Goal: Task Accomplishment & Management: Complete application form

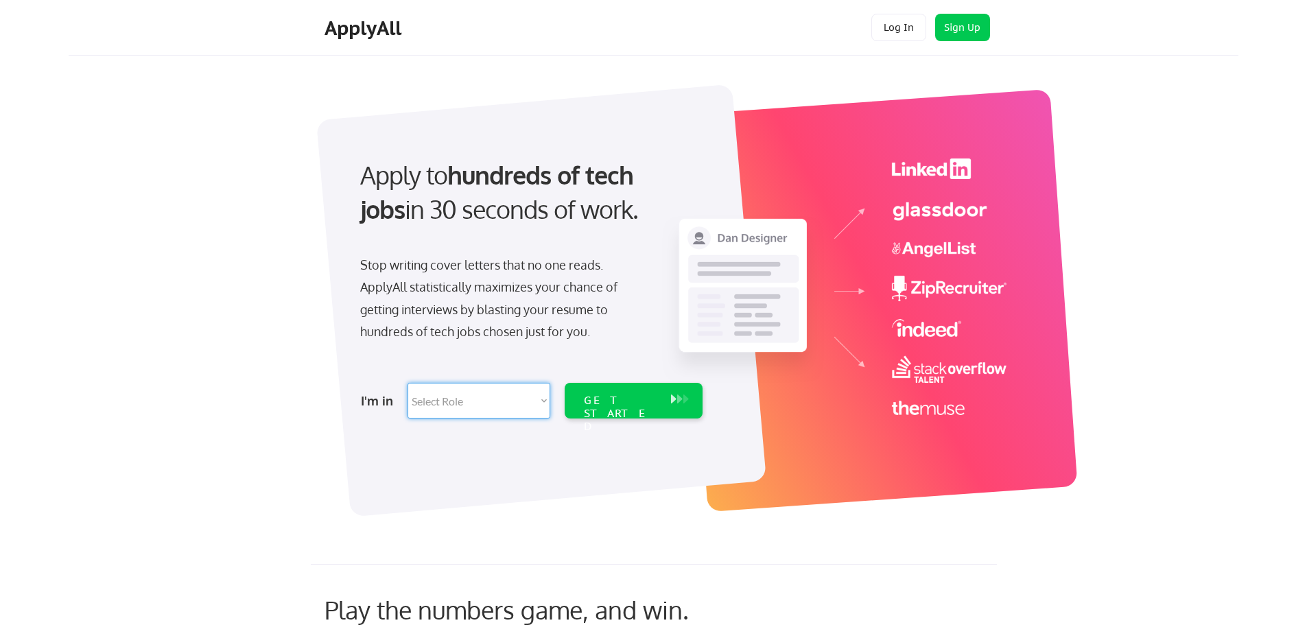
click at [525, 407] on select "Select Role Software Engineering Product Management Customer Success Sales UI/U…" at bounding box center [479, 401] width 143 height 36
select select ""it_security""
click at [408, 383] on select "Select Role Software Engineering Product Management Customer Success Sales UI/U…" at bounding box center [479, 401] width 143 height 36
select select ""it_security""
click at [630, 399] on div "GET STARTED" at bounding box center [620, 414] width 73 height 40
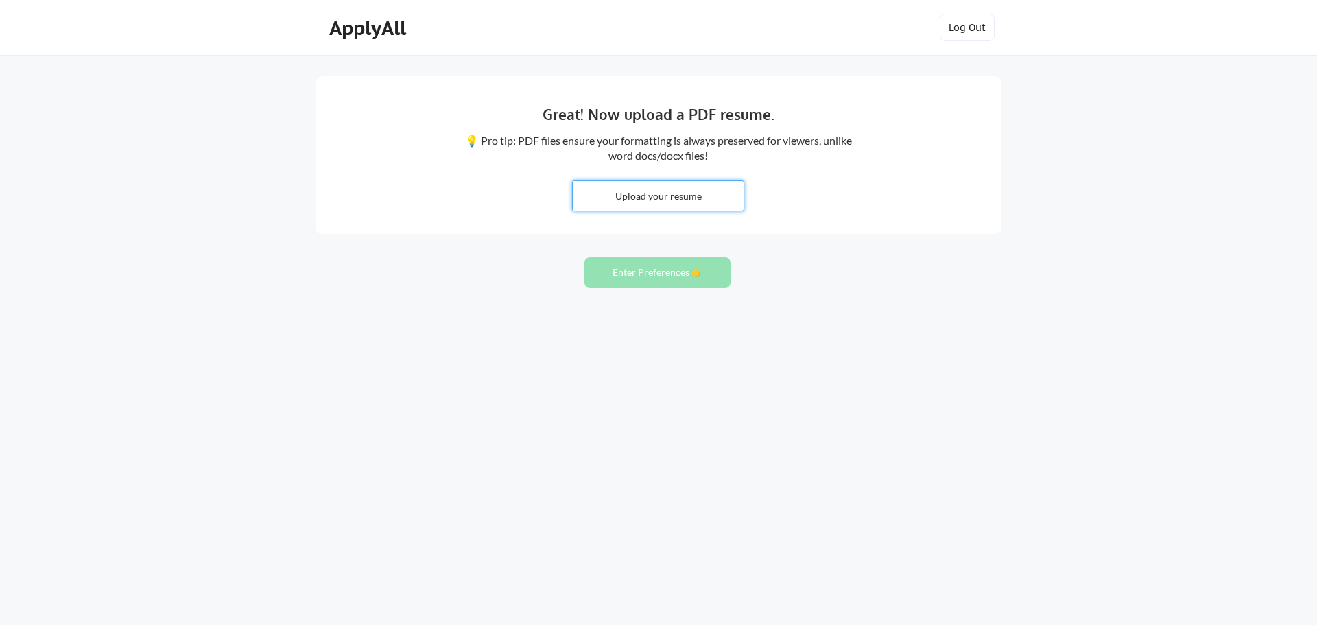
click at [654, 196] on input "file" at bounding box center [658, 196] width 171 height 30
type input "C:\fakepath\Schaeffer_Resume.docx"
click at [639, 268] on button "Enter Preferences 👉" at bounding box center [658, 272] width 146 height 31
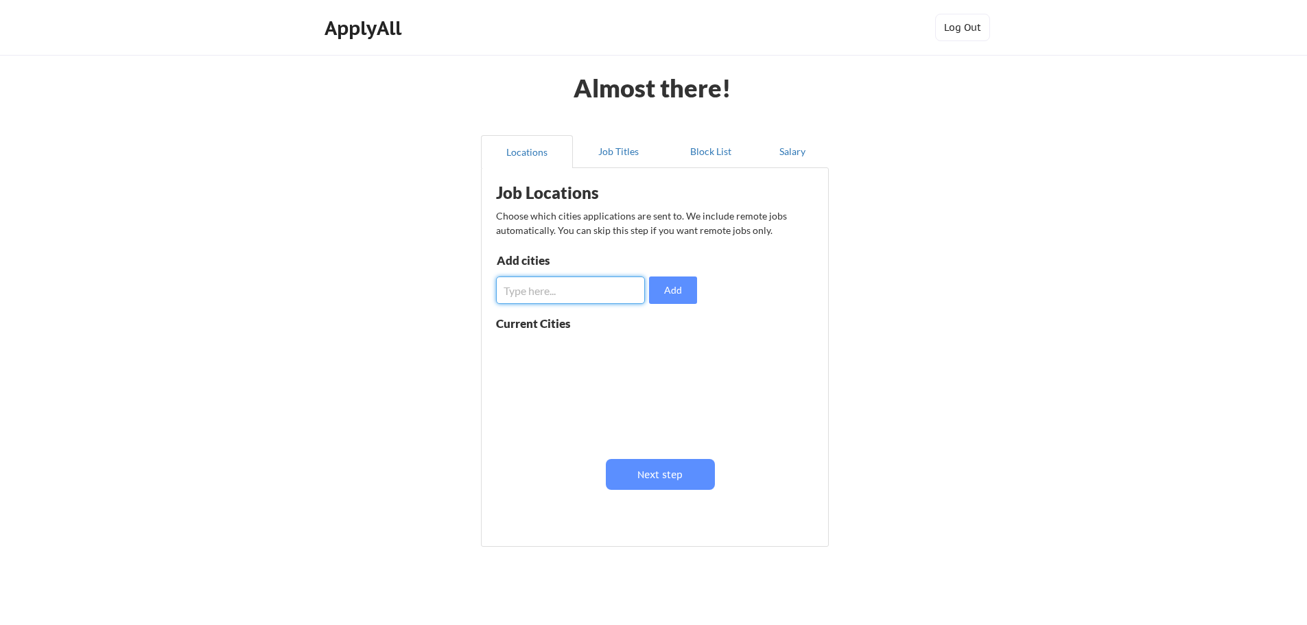
click at [530, 288] on input "input" at bounding box center [570, 289] width 149 height 27
type input "Bellingham, WA"
click at [670, 292] on button "Add" at bounding box center [673, 289] width 48 height 27
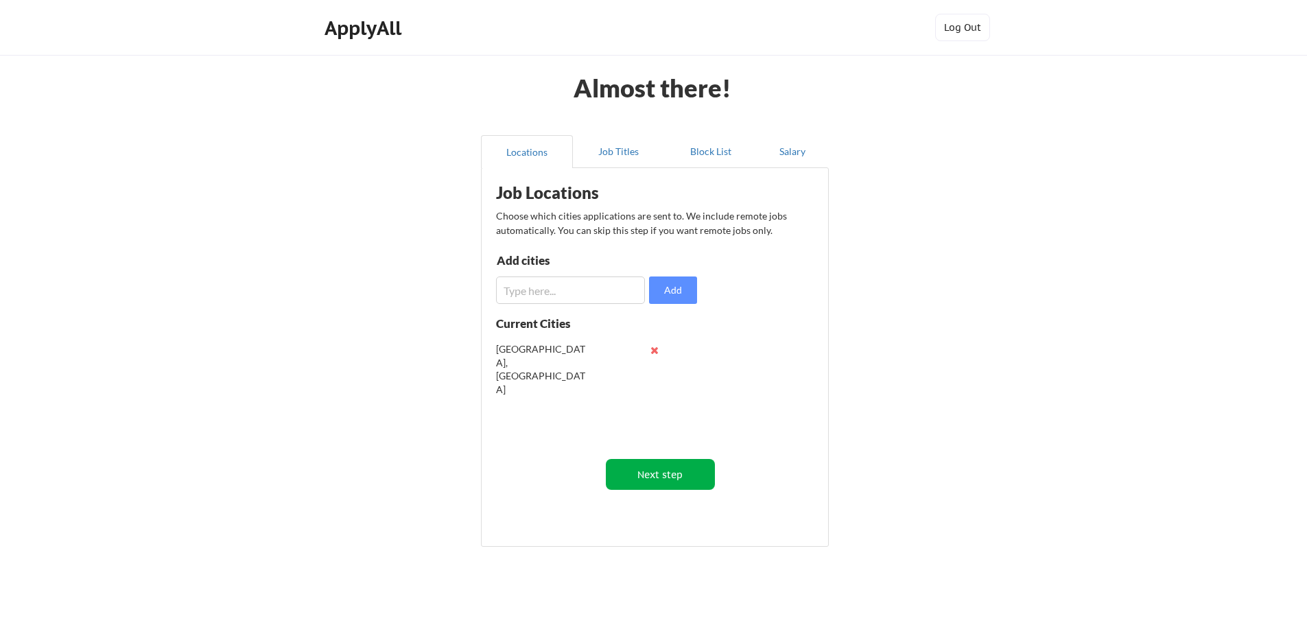
click at [655, 476] on button "Next step" at bounding box center [660, 474] width 109 height 31
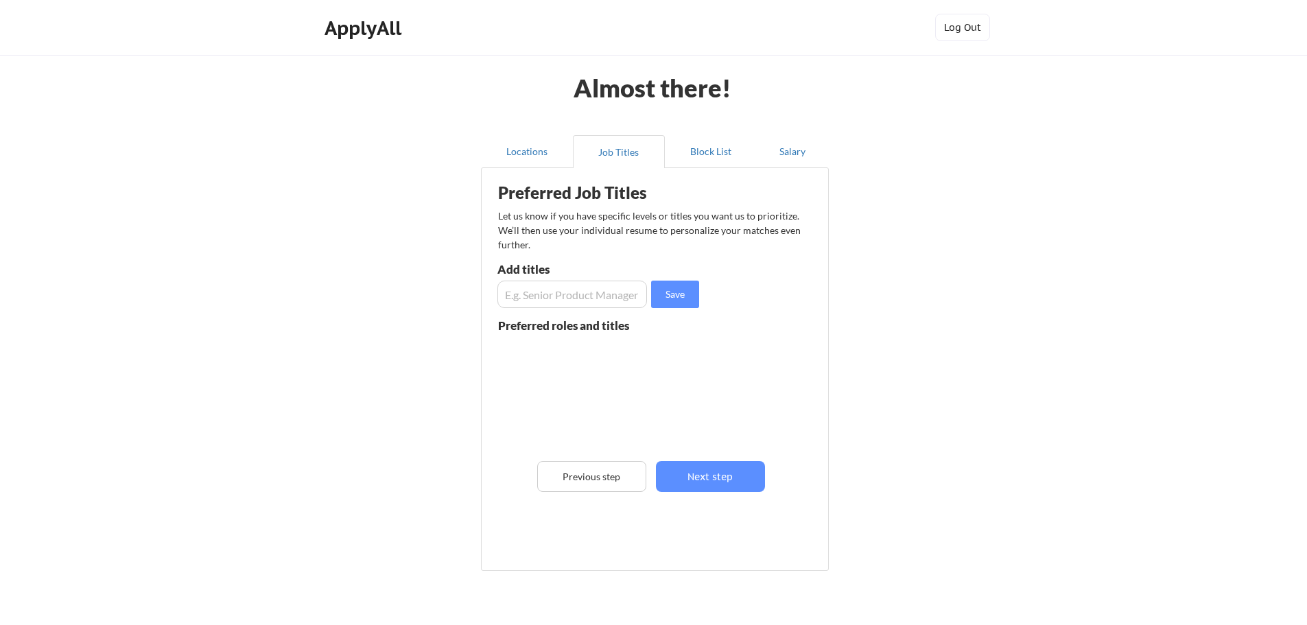
click at [551, 296] on input "input" at bounding box center [572, 294] width 150 height 27
type input "End User Support"
click at [689, 291] on button "Save" at bounding box center [675, 294] width 48 height 27
click at [528, 299] on input "input" at bounding box center [572, 294] width 150 height 27
type input "Technical Support"
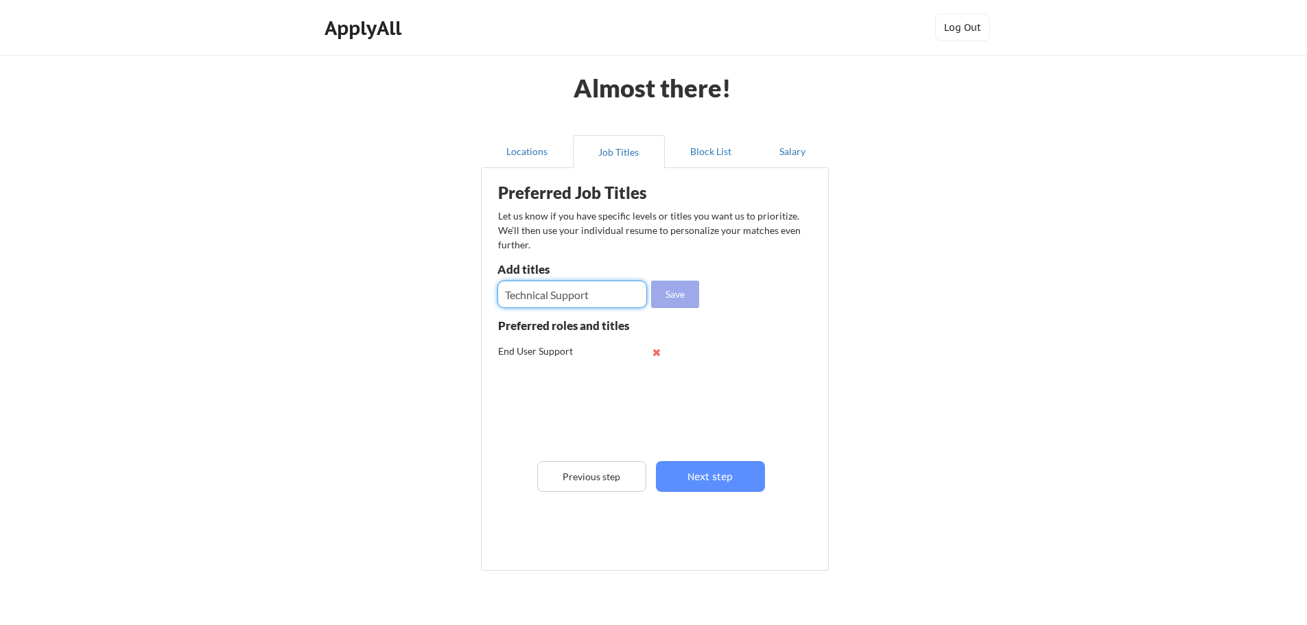
click at [675, 294] on button "Save" at bounding box center [675, 294] width 48 height 27
click at [524, 289] on input "input" at bounding box center [572, 294] width 150 height 27
type input "Help Desk"
click at [666, 292] on button "Save" at bounding box center [675, 294] width 48 height 27
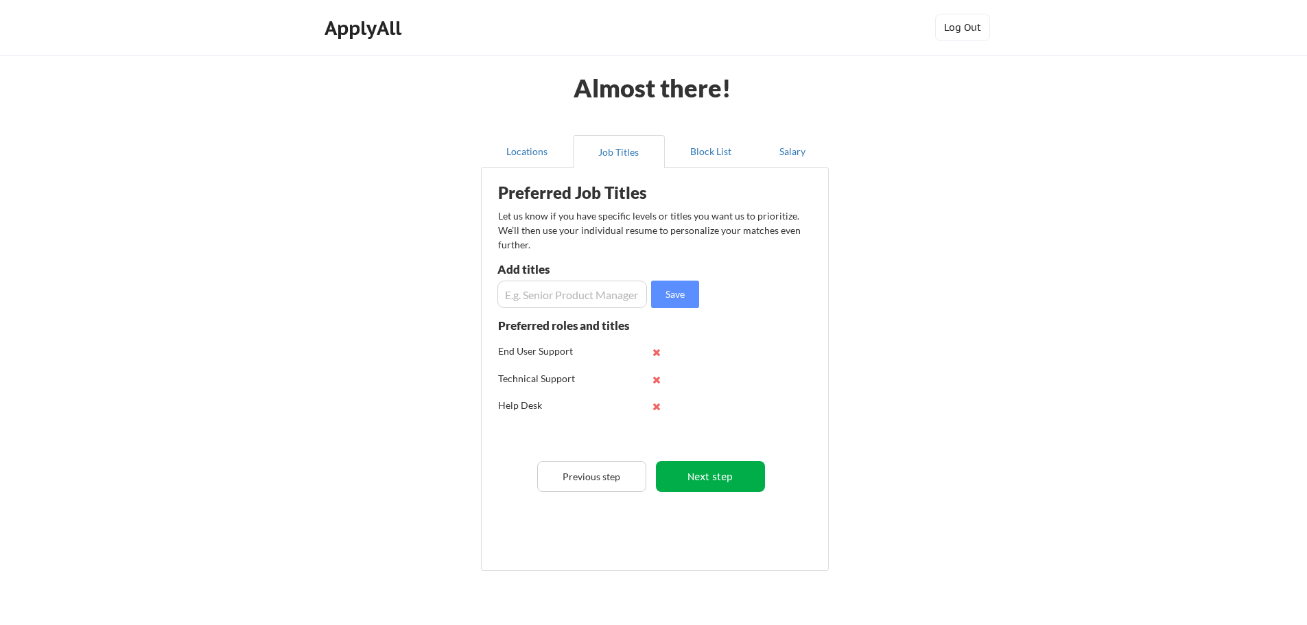
click at [699, 475] on button "Next step" at bounding box center [710, 476] width 109 height 31
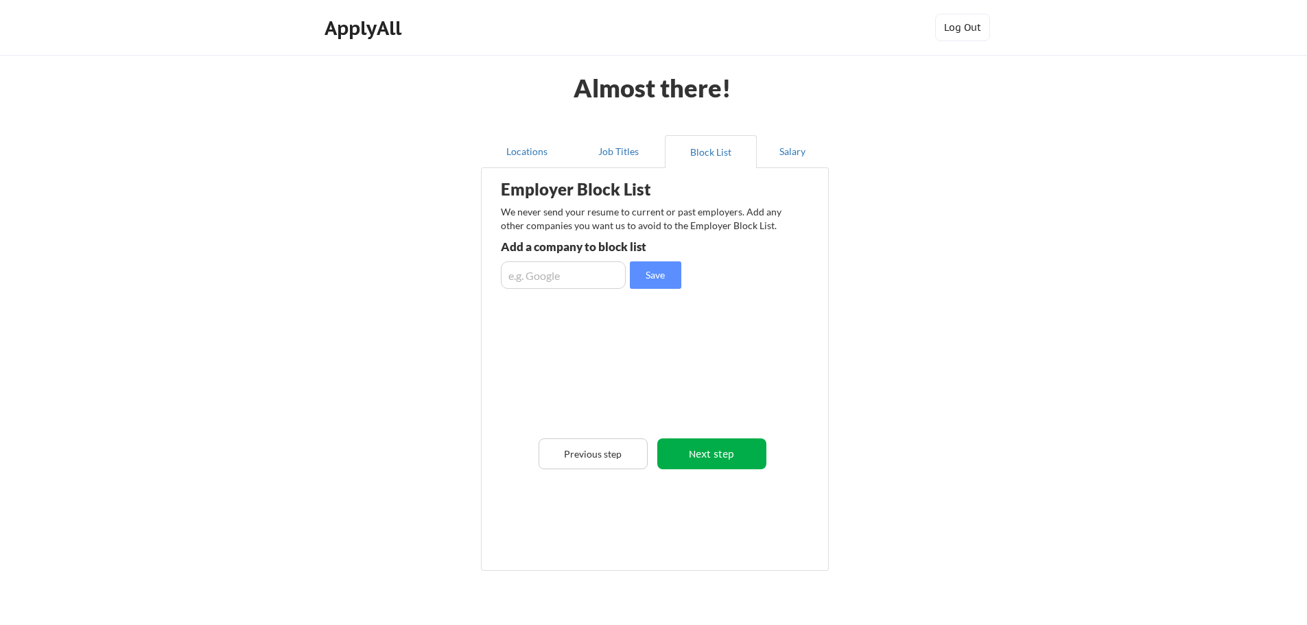
click at [705, 460] on button "Next step" at bounding box center [711, 453] width 109 height 31
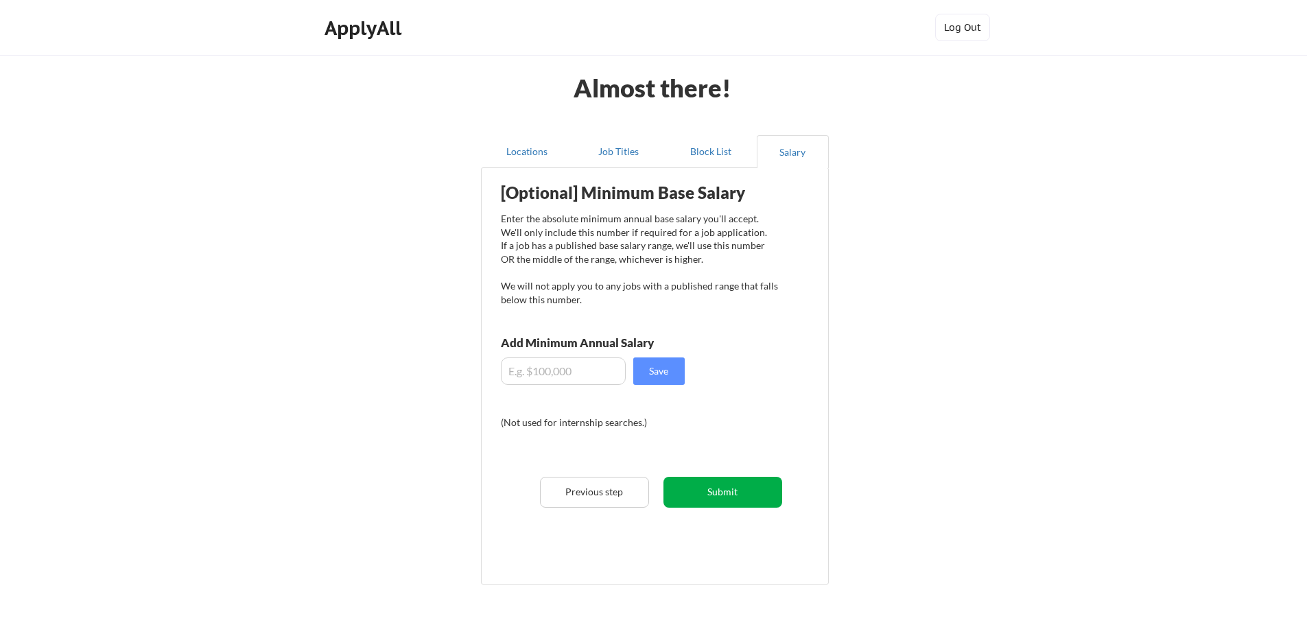
click at [714, 492] on button "Submit" at bounding box center [722, 492] width 119 height 31
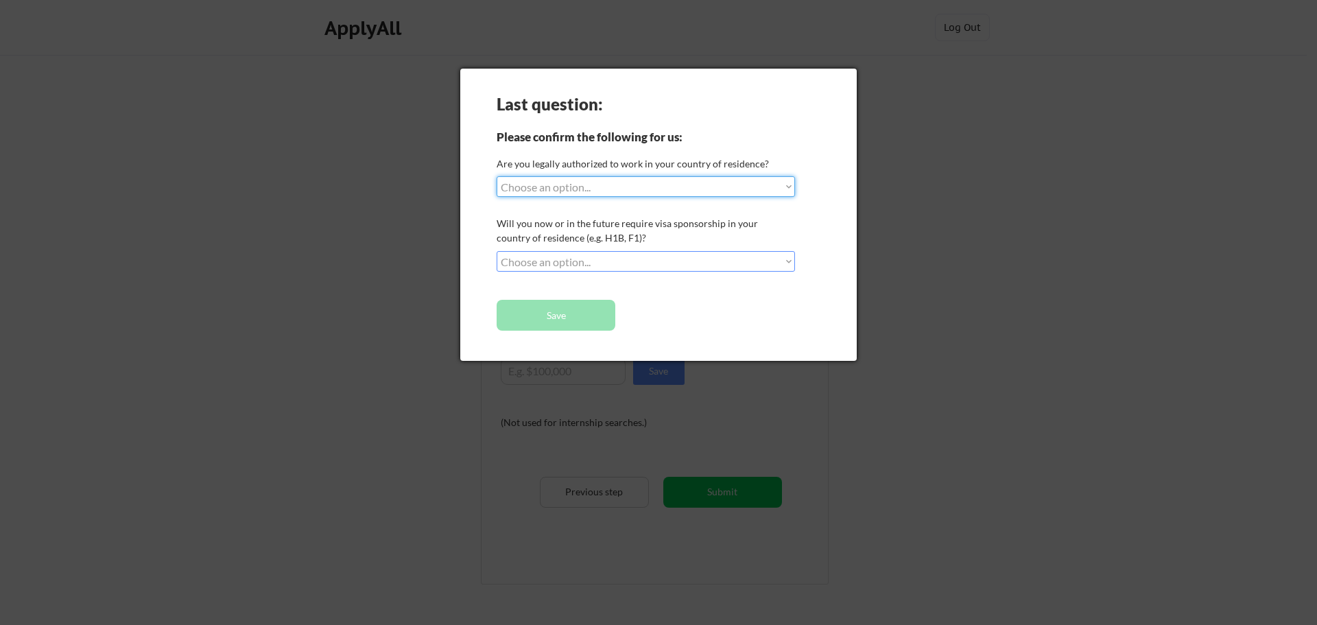
click at [613, 191] on select "Choose an option... Yes, I am a US Citizen Yes, I am a Canadian Citizen Yes, I …" at bounding box center [646, 186] width 298 height 21
select select ""yes__i_am_a_us_citizen""
click at [497, 176] on select "Choose an option... Yes, I am a US Citizen Yes, I am a Canadian Citizen Yes, I …" at bounding box center [646, 186] width 298 height 21
click at [576, 255] on select "Choose an option... No, I will not need sponsorship Yes, I will need sponsorship" at bounding box center [646, 261] width 298 height 21
select select ""no__i_will_not_need_sponsorship""
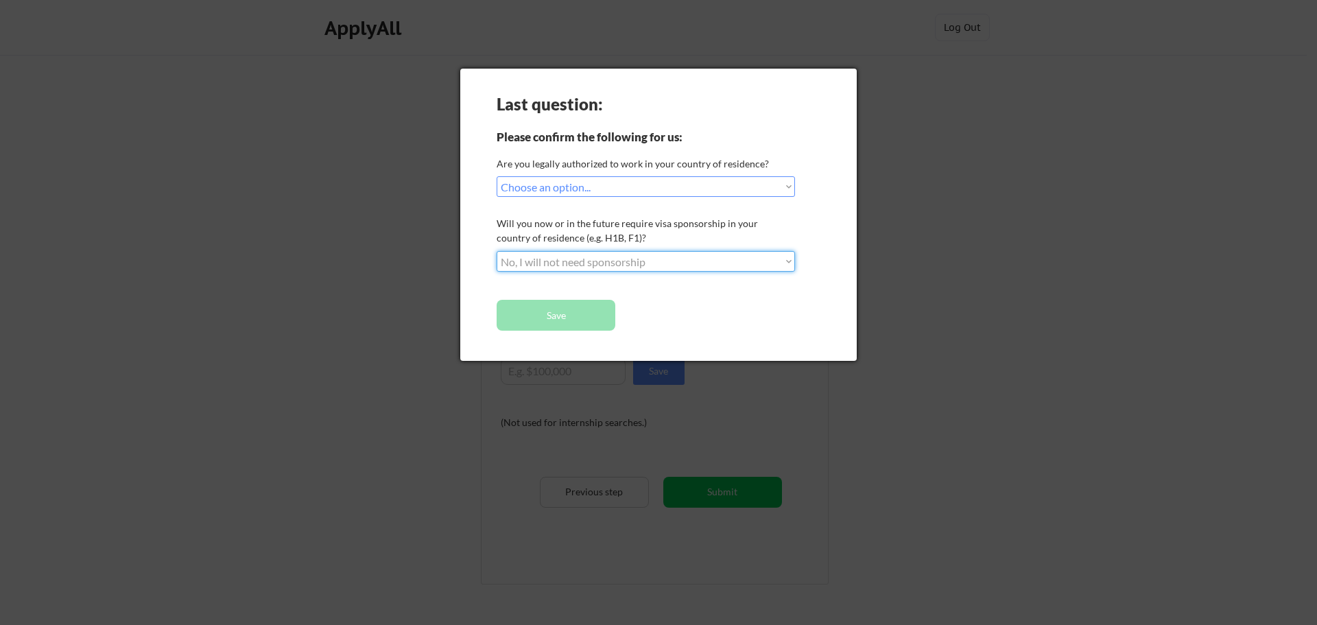
click at [497, 251] on select "Choose an option... No, I will not need sponsorship Yes, I will need sponsorship" at bounding box center [646, 261] width 298 height 21
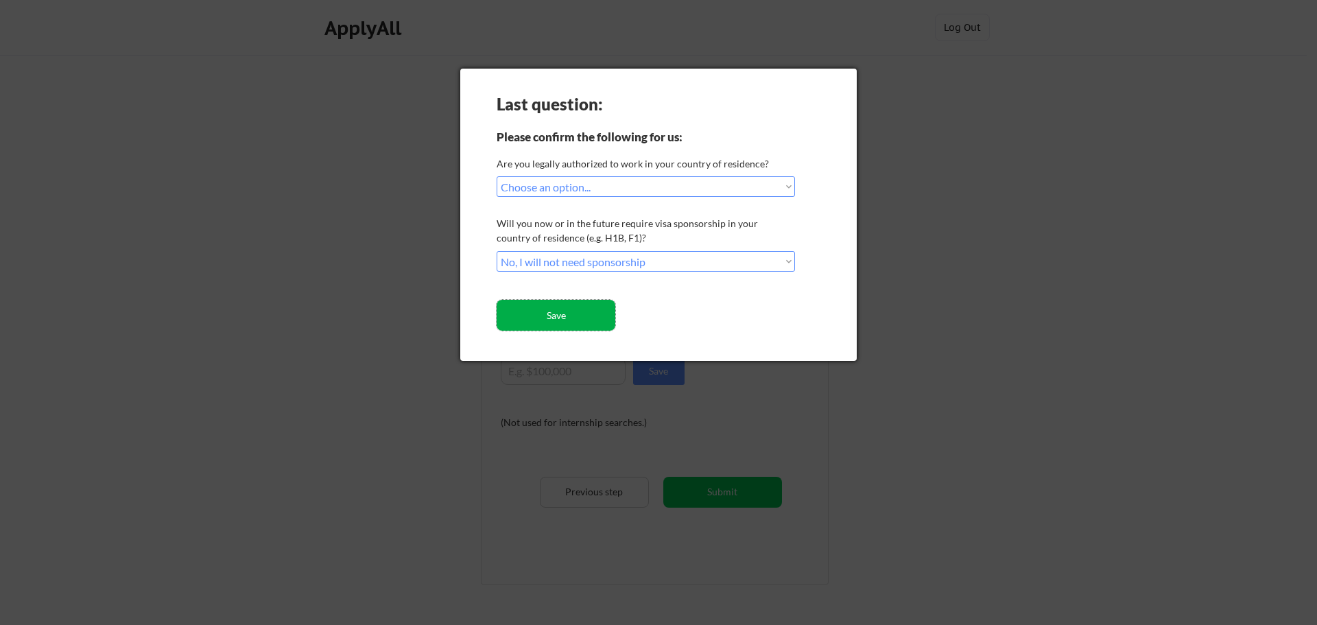
click at [539, 327] on button "Save" at bounding box center [556, 315] width 119 height 31
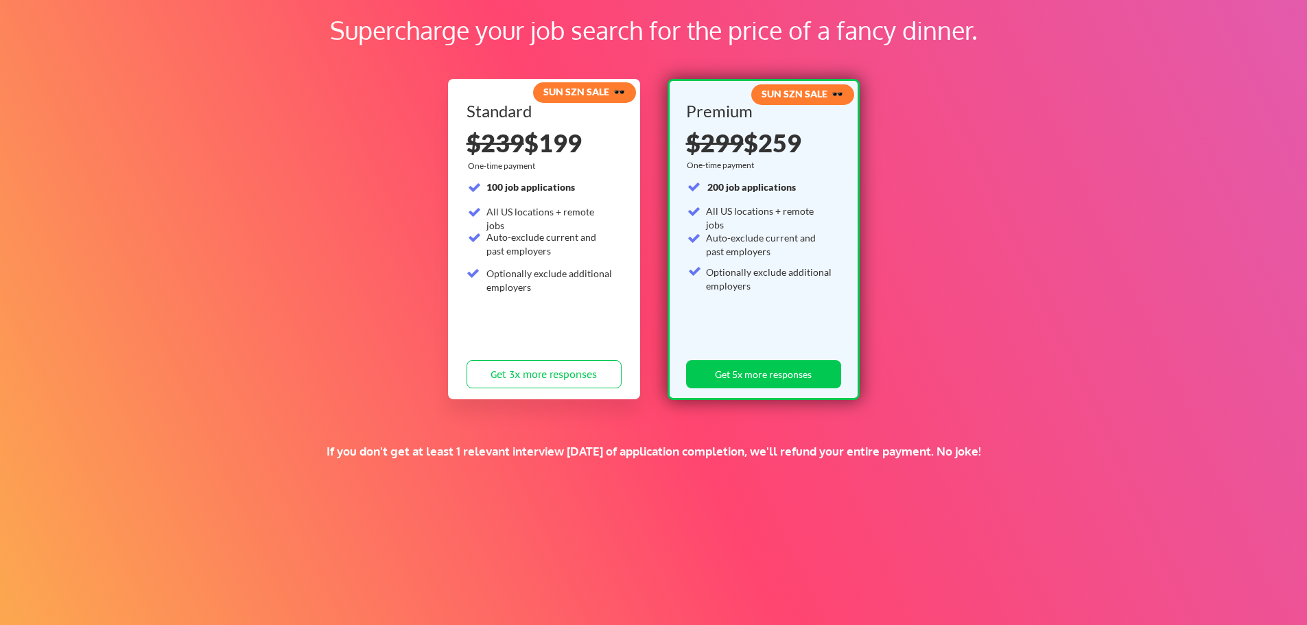
scroll to position [180, 0]
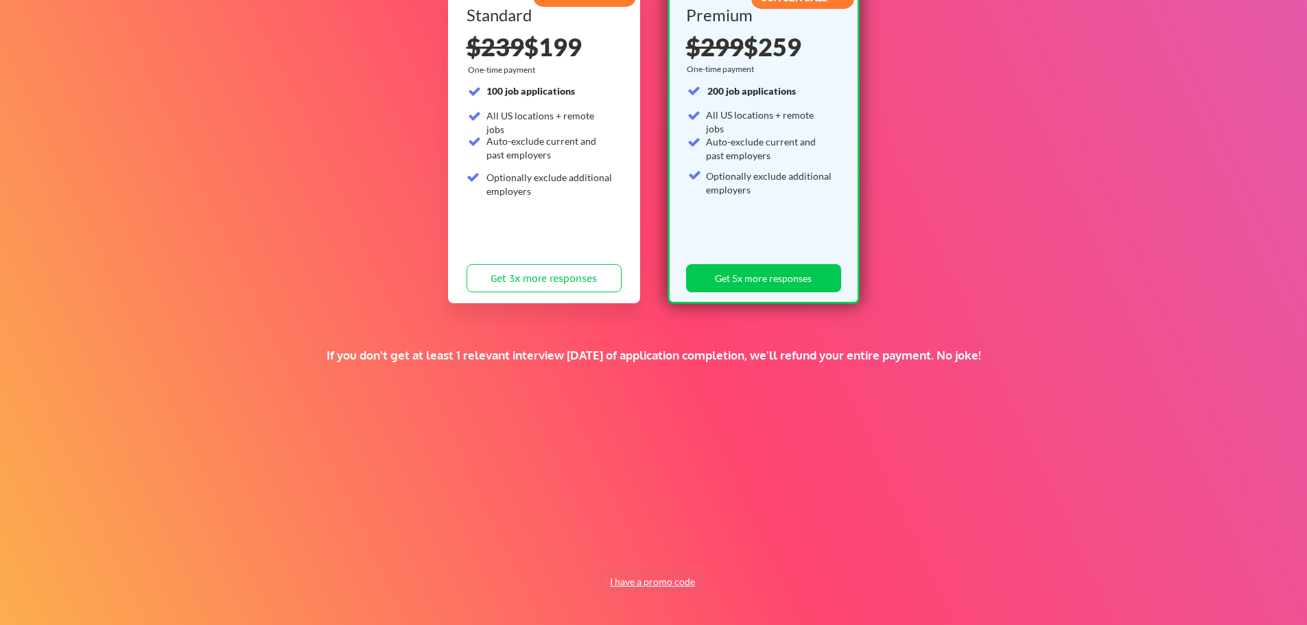
click at [645, 580] on button "I have a promo code" at bounding box center [652, 582] width 101 height 16
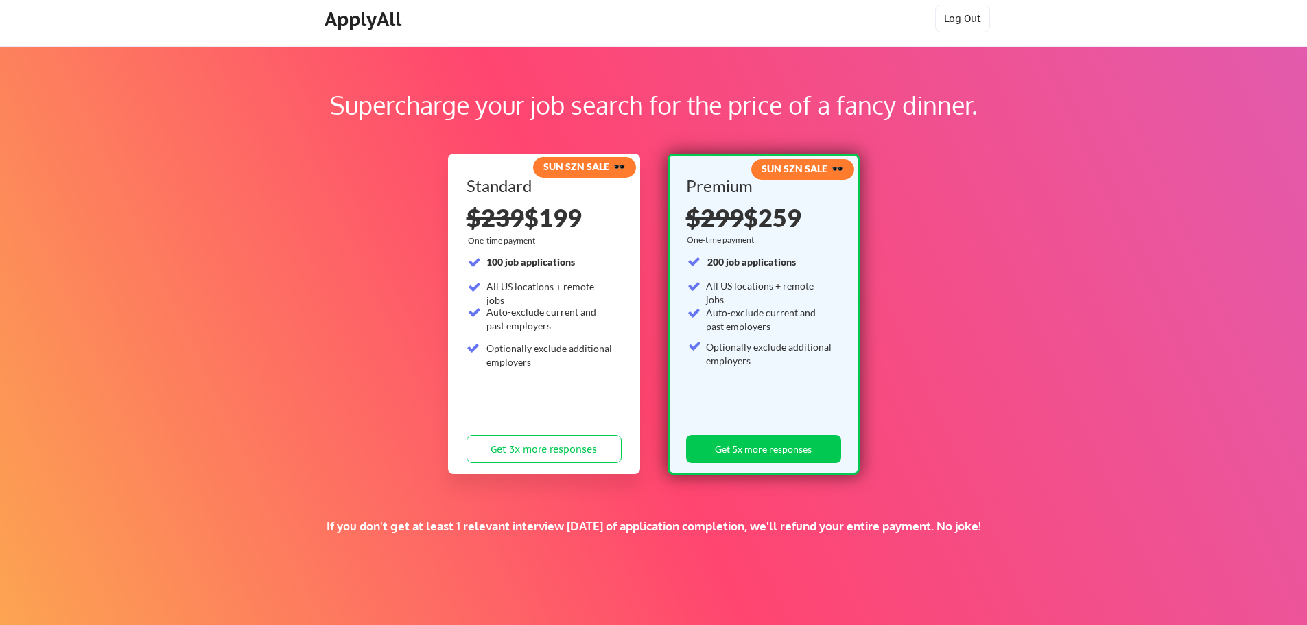
scroll to position [0, 0]
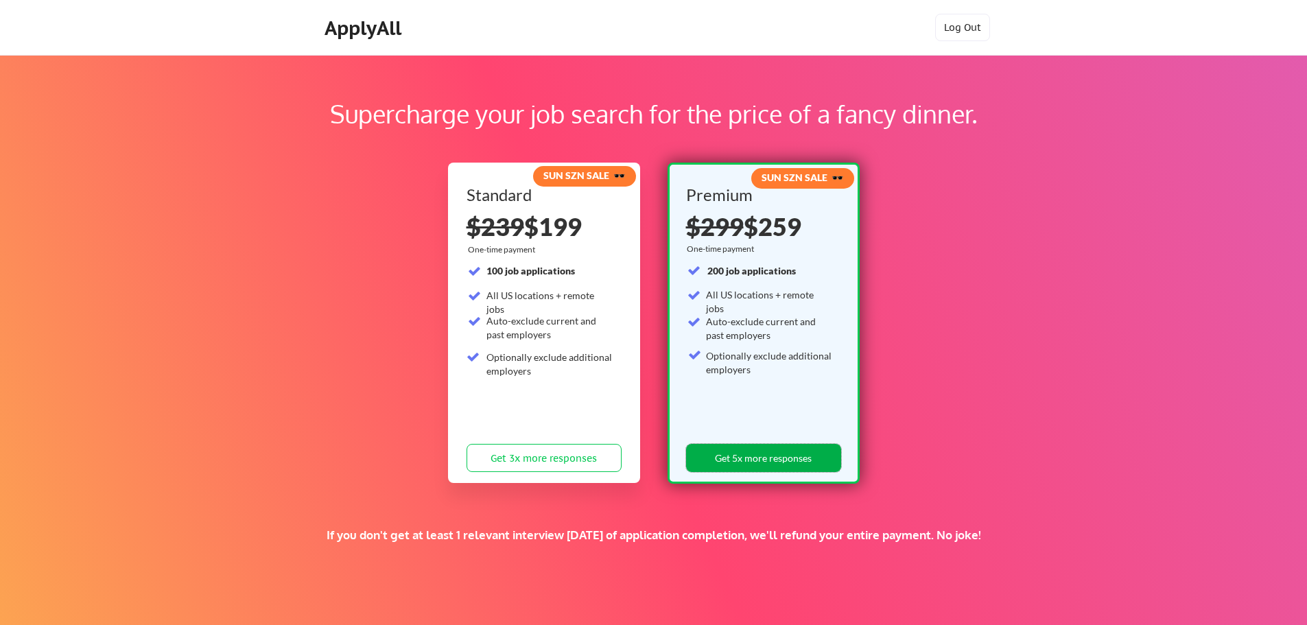
click at [761, 455] on button "Get 5x more responses" at bounding box center [763, 458] width 155 height 28
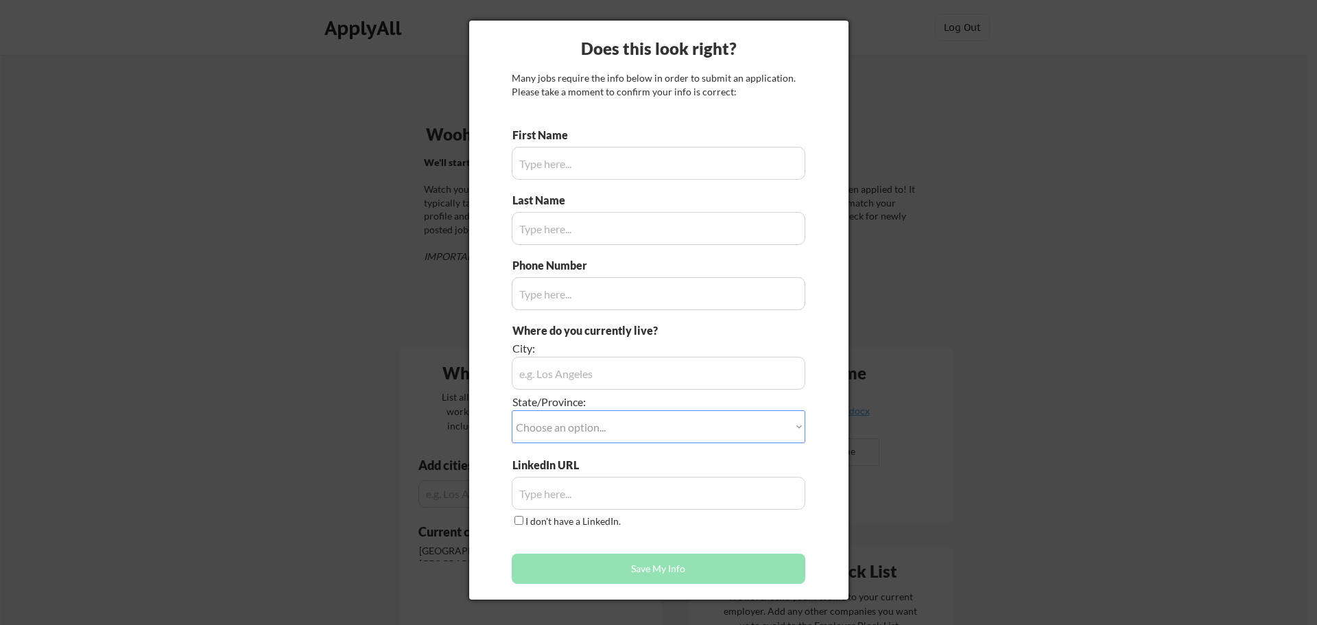
type input "[PERSON_NAME]"
type input "[PERSON_NAME] II"
type input "[PHONE_NUMBER]"
type input "[GEOGRAPHIC_DATA]"
click at [587, 422] on select "Choose an option... Other/Not Applicable [US_STATE] [US_STATE] [GEOGRAPHIC_DATA…" at bounding box center [659, 426] width 294 height 33
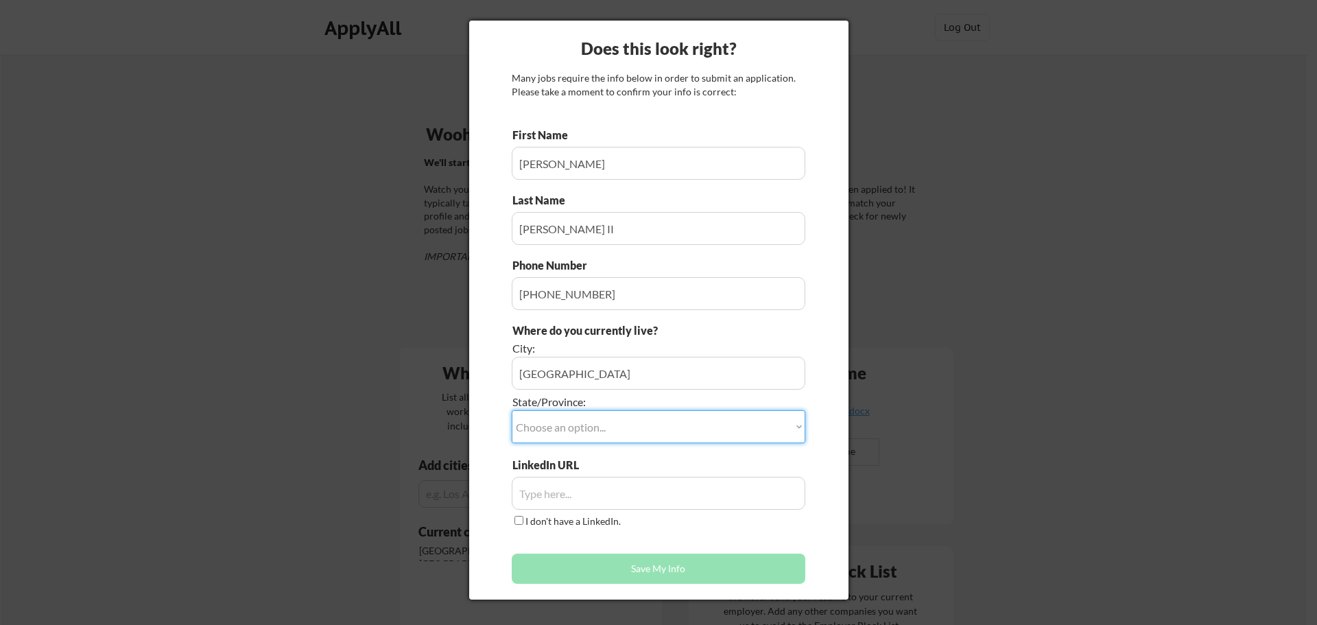
select select ""[US_STATE]""
click at [512, 410] on select "Choose an option... Other/Not Applicable [US_STATE] [US_STATE] [GEOGRAPHIC_DATA…" at bounding box center [659, 426] width 294 height 33
click at [538, 519] on label "I don't have a LinkedIn." at bounding box center [573, 521] width 95 height 12
click at [523, 519] on input "I don't have a LinkedIn." at bounding box center [519, 520] width 9 height 9
checkbox input "true"
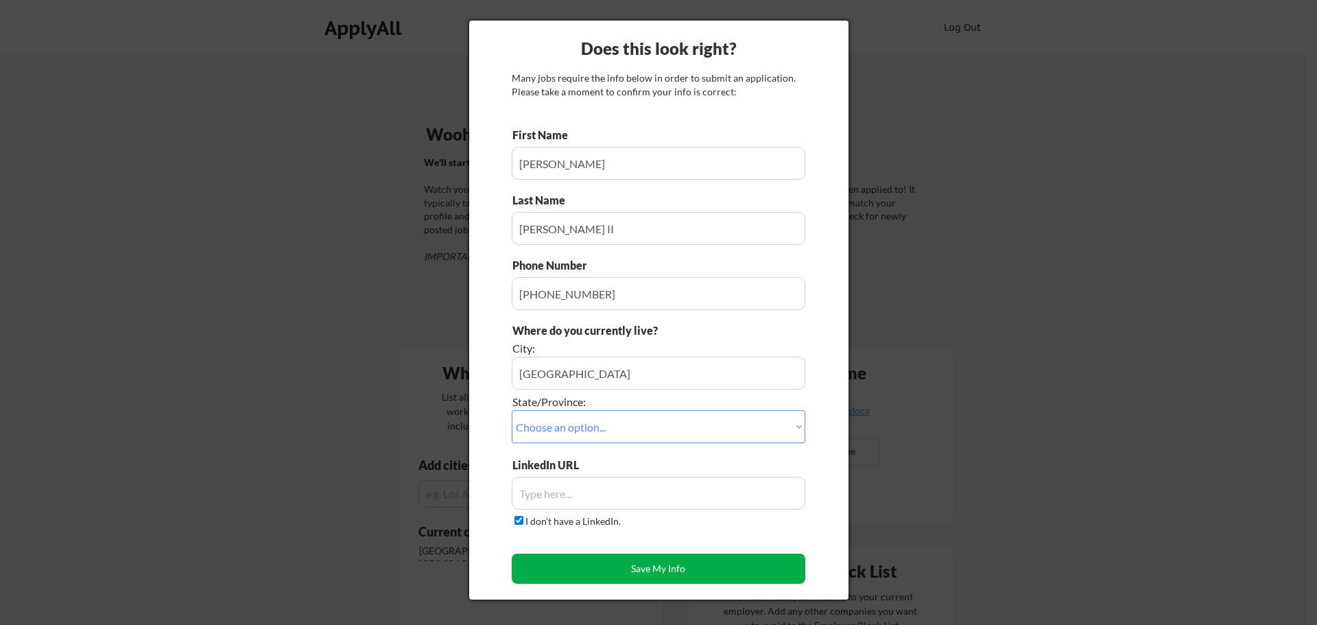
click at [652, 559] on button "Save My Info" at bounding box center [659, 569] width 294 height 30
type input "[GEOGRAPHIC_DATA][US_STATE]"
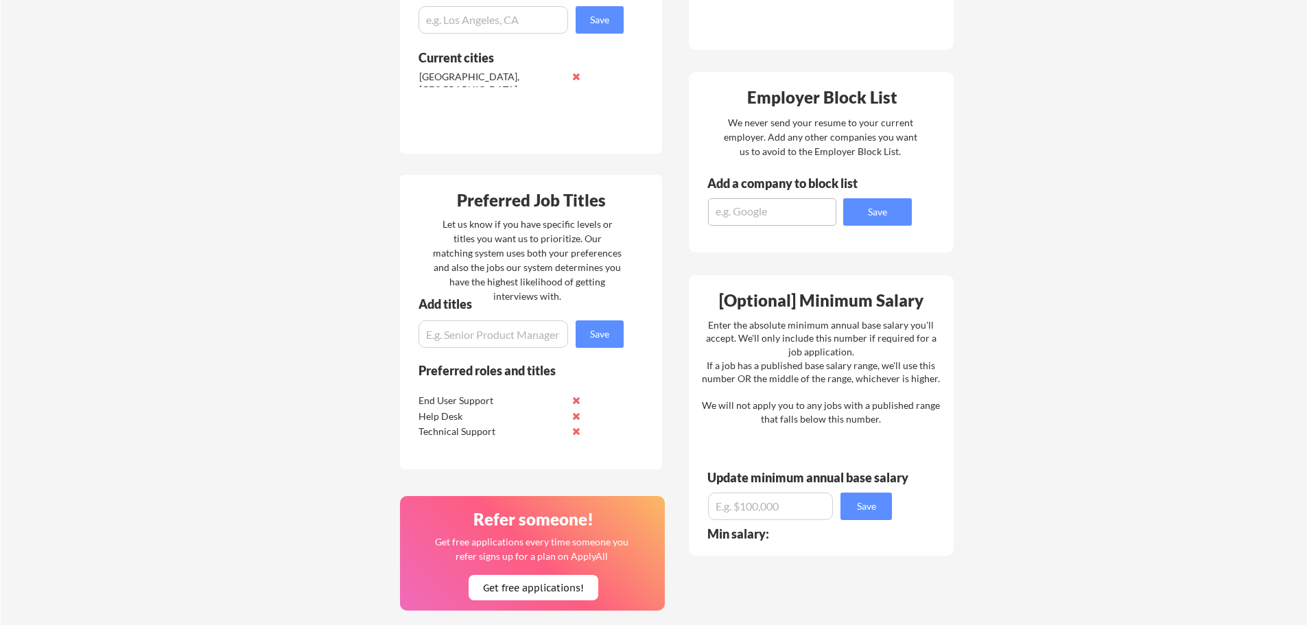
scroll to position [480, 0]
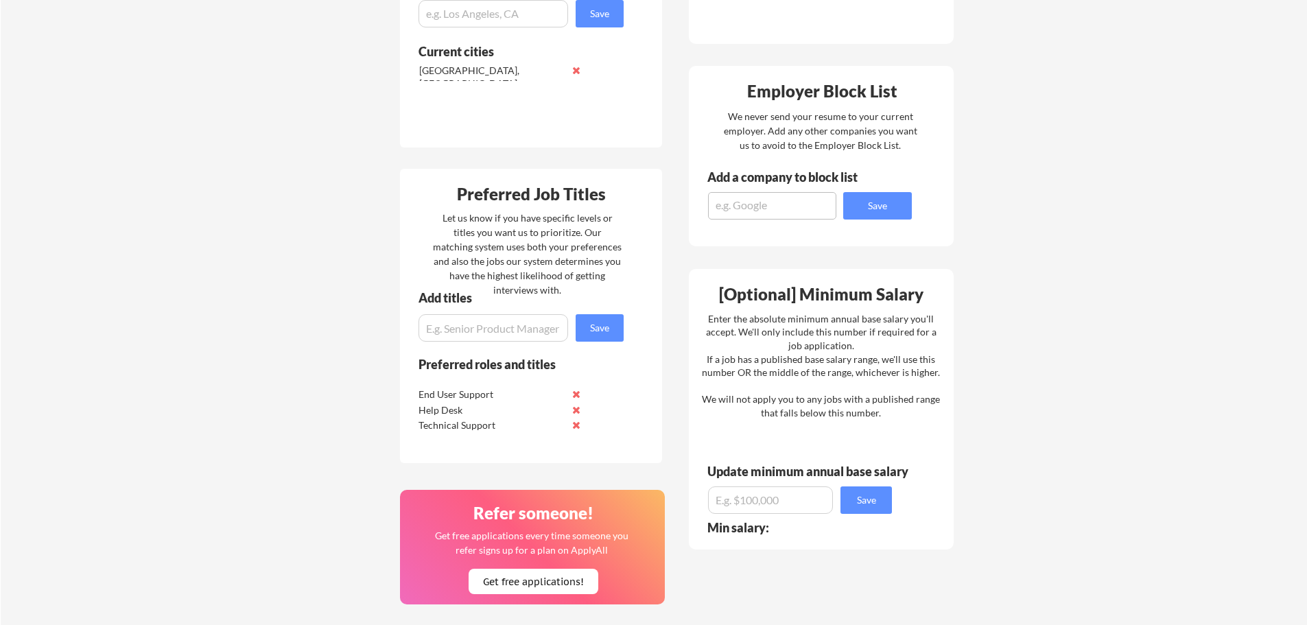
click at [757, 498] on input "input" at bounding box center [770, 499] width 125 height 27
click at [771, 499] on input "input" at bounding box center [770, 499] width 125 height 27
type input "$40,000"
click at [869, 499] on button "Save" at bounding box center [865, 499] width 51 height 27
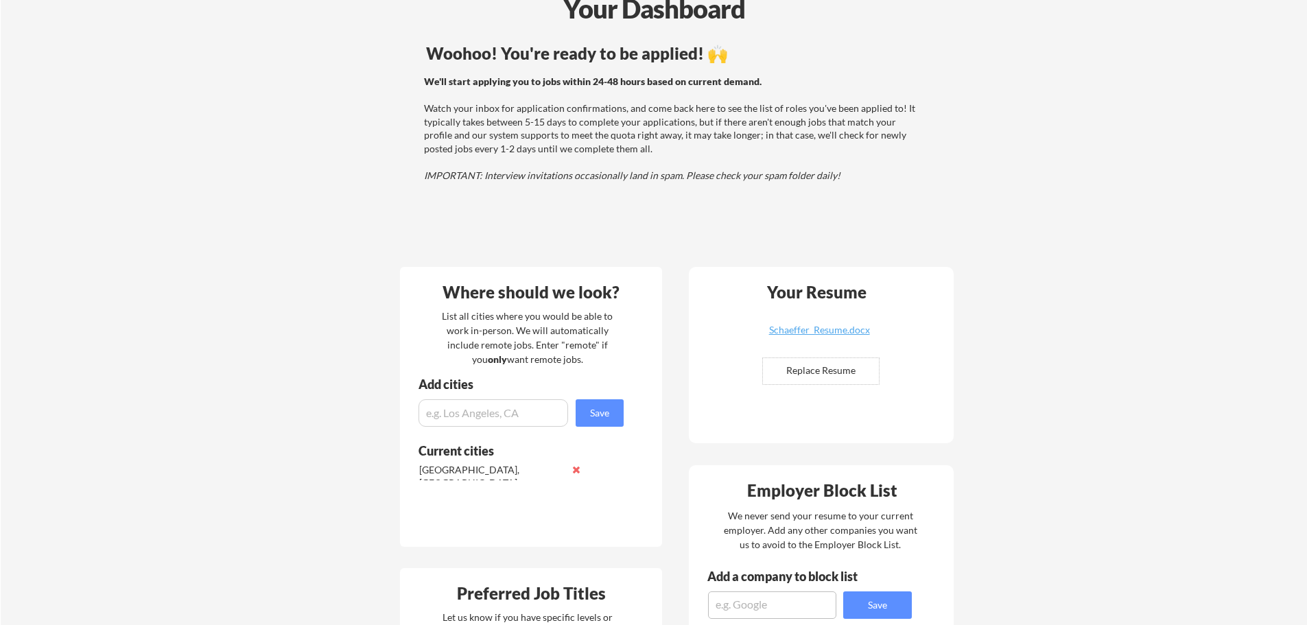
scroll to position [0, 0]
